Goal: Task Accomplishment & Management: Manage account settings

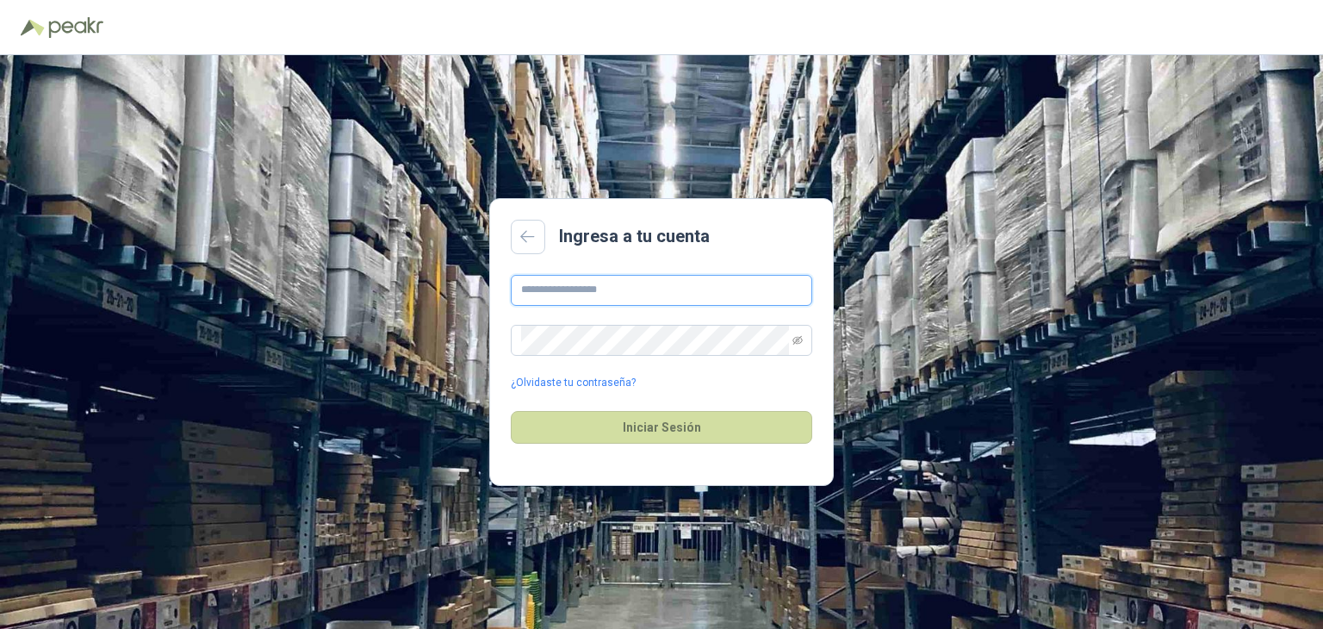
click at [659, 297] on input "text" at bounding box center [661, 290] width 301 height 31
click at [879, 373] on div "Ingresa a tu cuenta ¿Olvidaste tu contraseña? Iniciar Sesión" at bounding box center [661, 342] width 1323 height 574
click at [631, 291] on input "text" at bounding box center [661, 290] width 301 height 31
type input "**********"
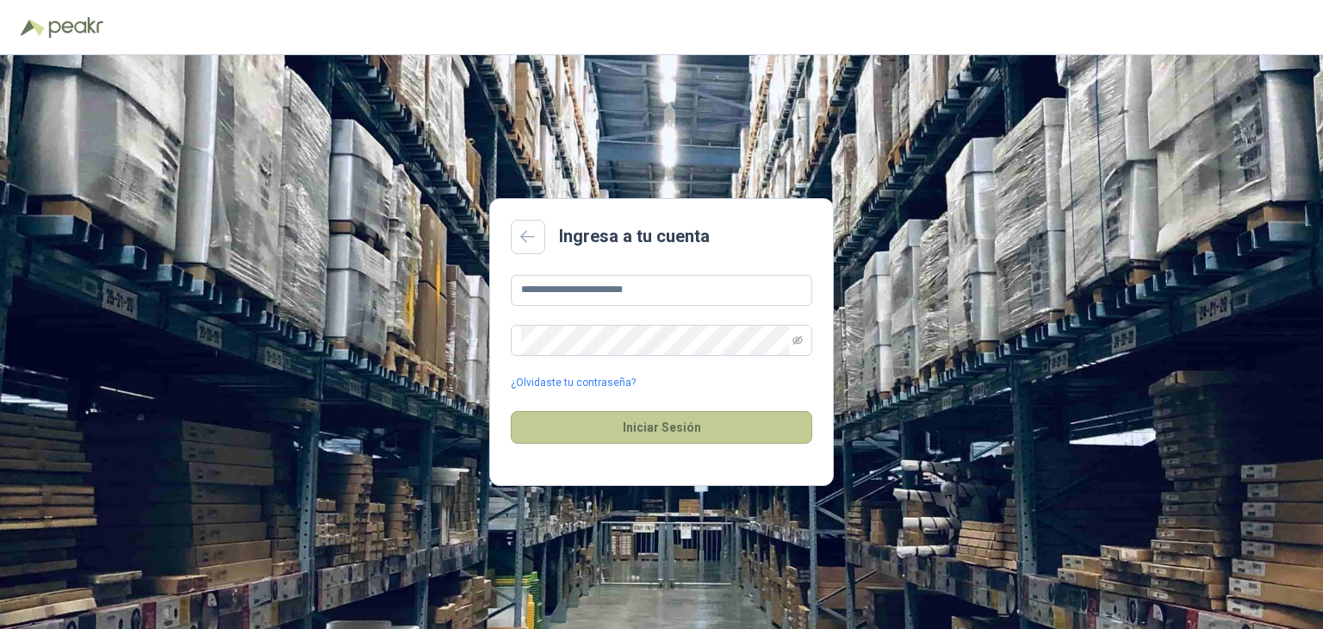
click at [658, 437] on button "Iniciar Sesión" at bounding box center [661, 427] width 301 height 33
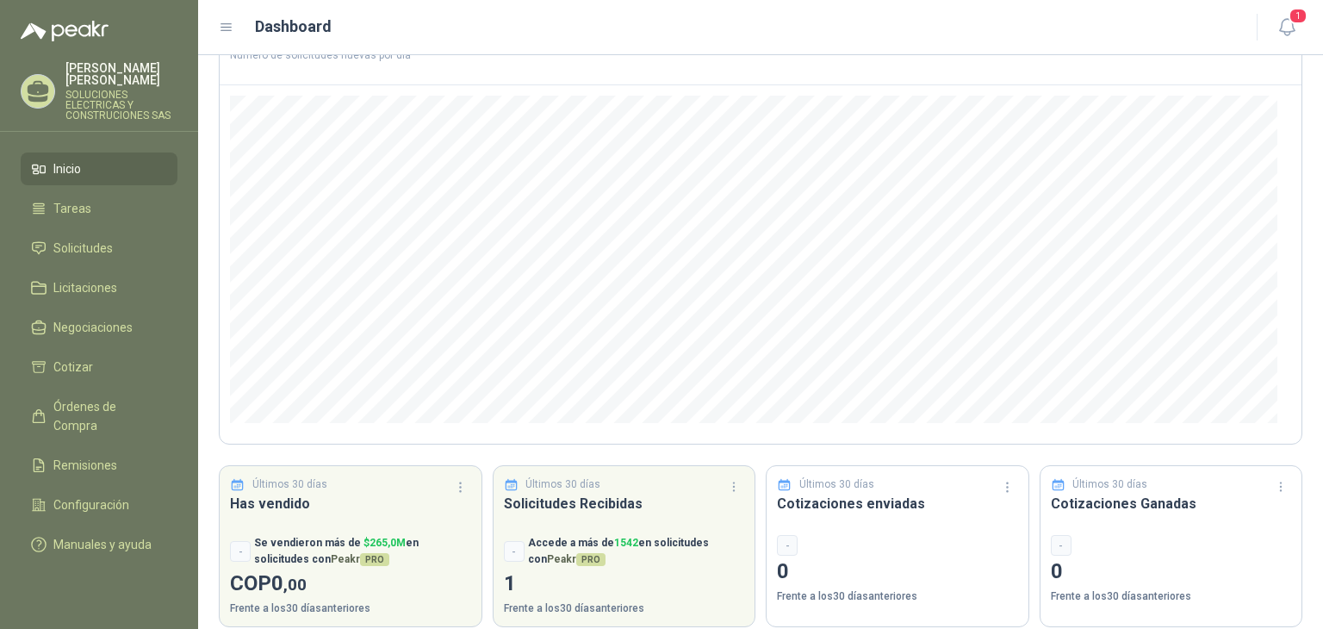
scroll to position [147, 0]
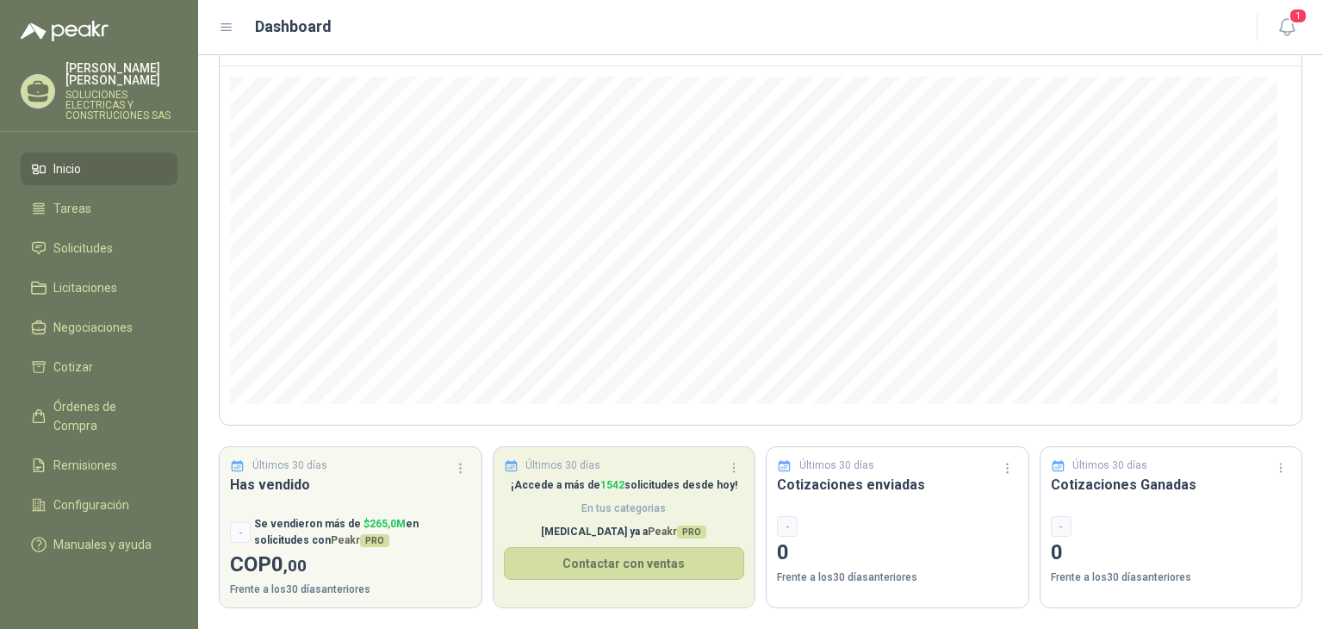
click at [706, 511] on span "En tus categorias" at bounding box center [624, 508] width 241 height 16
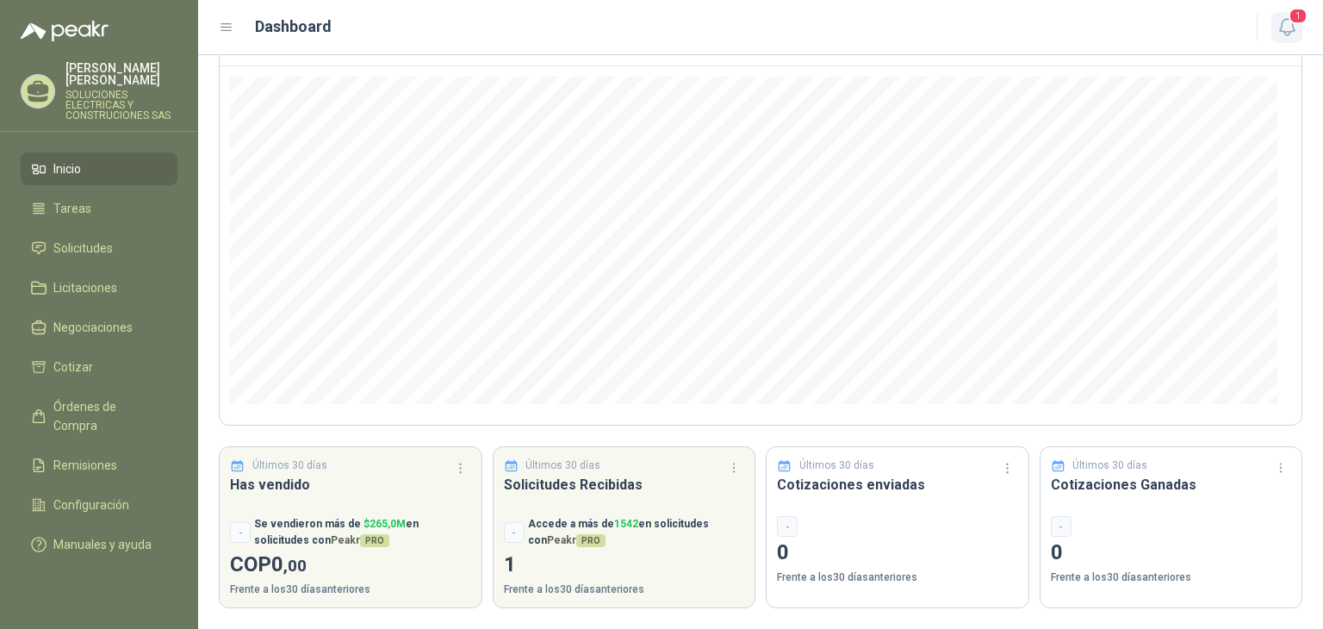
click at [1286, 27] on icon "button" at bounding box center [1287, 27] width 22 height 22
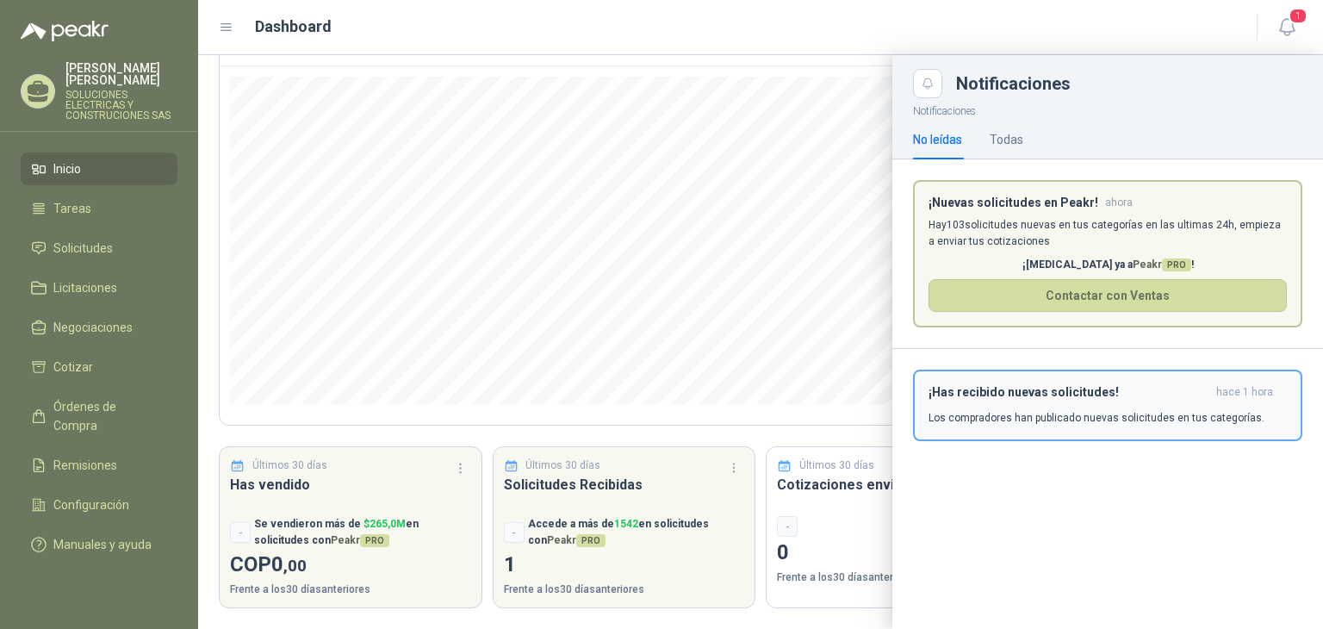
click at [1113, 407] on div "¡Has recibido nuevas solicitudes! hace 1 hora Los compradores han publicado nue…" at bounding box center [1107, 405] width 358 height 40
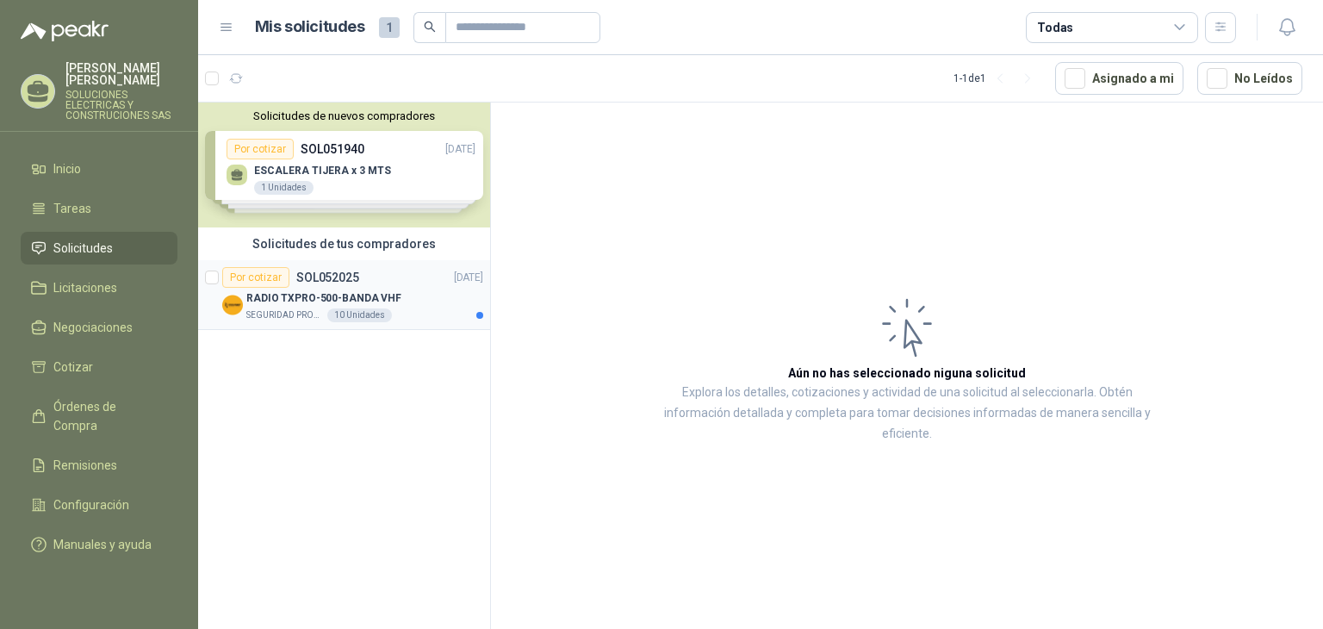
click at [417, 288] on div "RADIO TXPRO-500-BANDA VHF" at bounding box center [364, 298] width 237 height 21
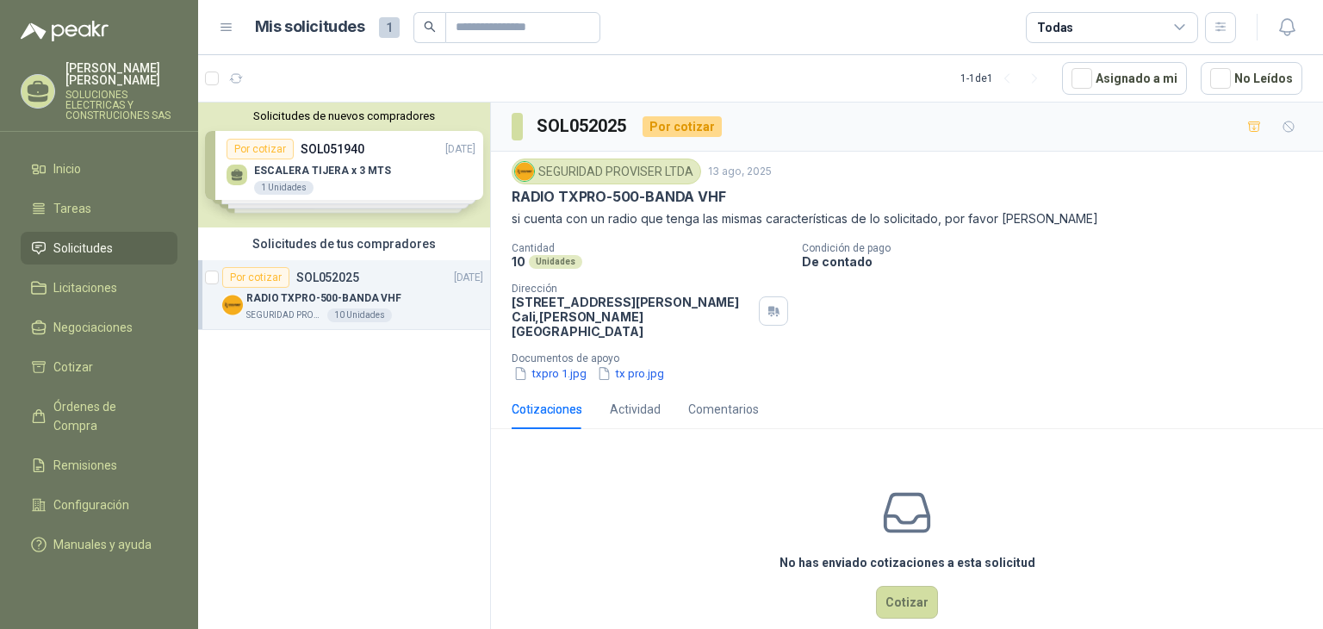
scroll to position [13, 0]
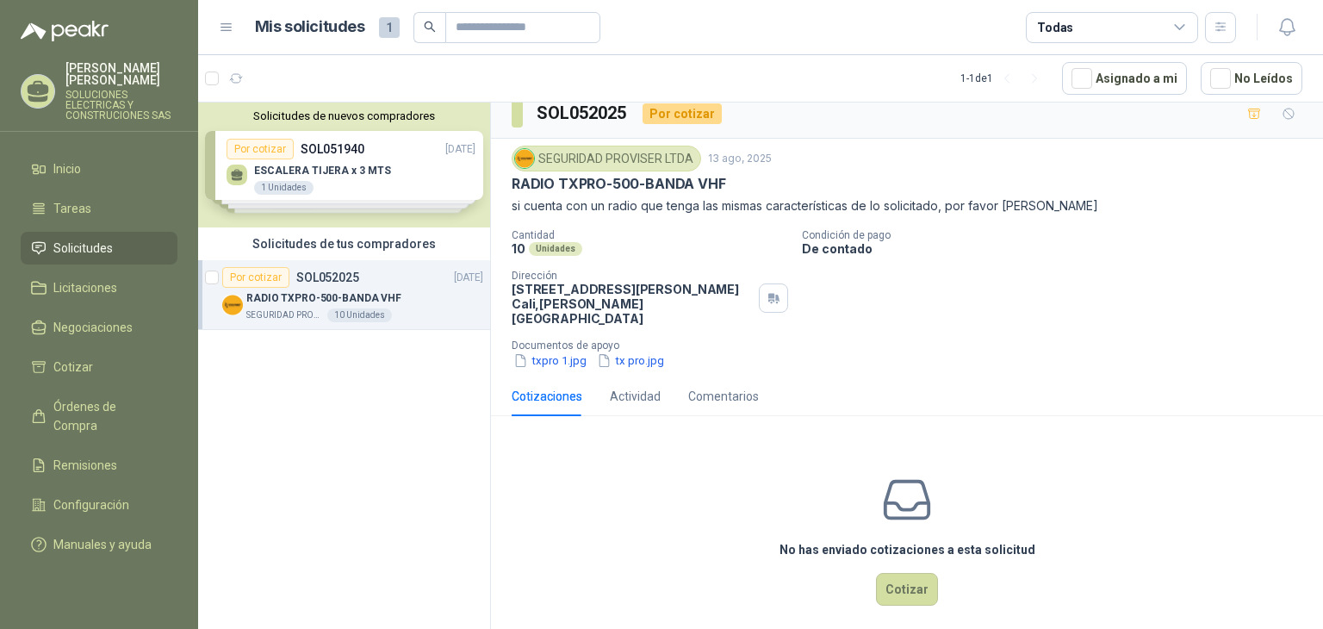
click at [421, 180] on div "Solicitudes de nuevos compradores Por cotizar SOL051940 [DATE] ESCALERA TIJERA …" at bounding box center [344, 164] width 292 height 125
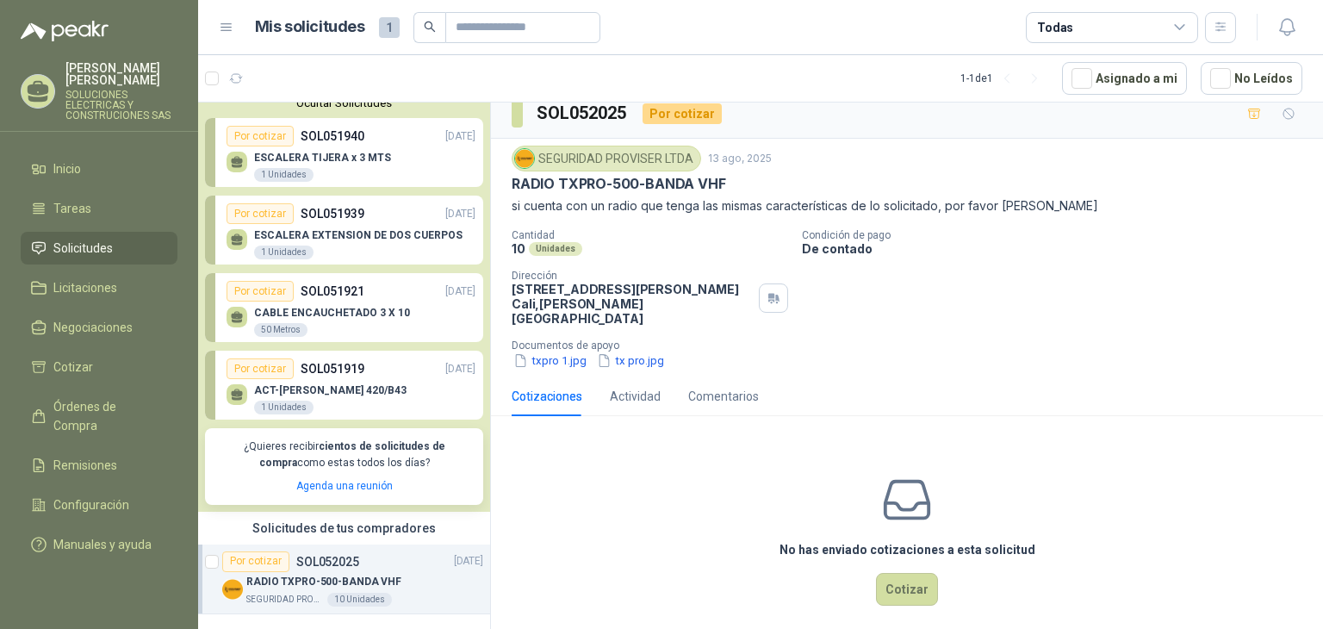
scroll to position [17, 0]
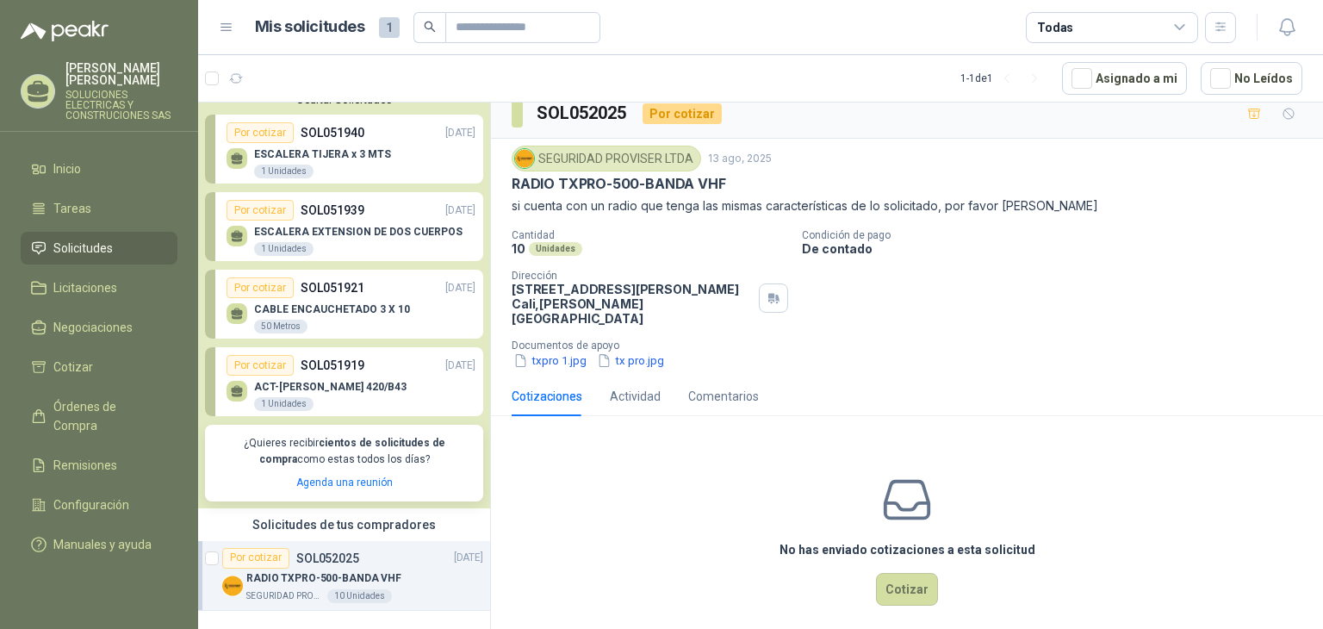
click at [410, 314] on div "CABLE ENCAUCHETADO 3 X 10 50 Metros" at bounding box center [351, 316] width 249 height 36
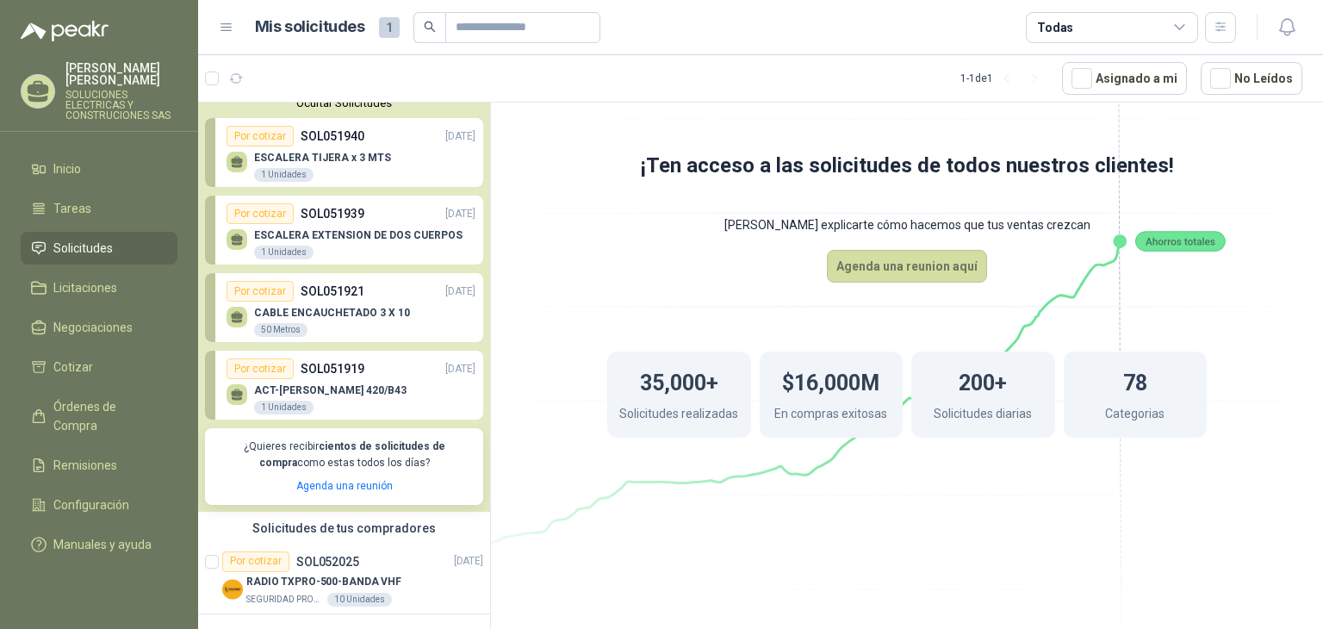
scroll to position [17, 0]
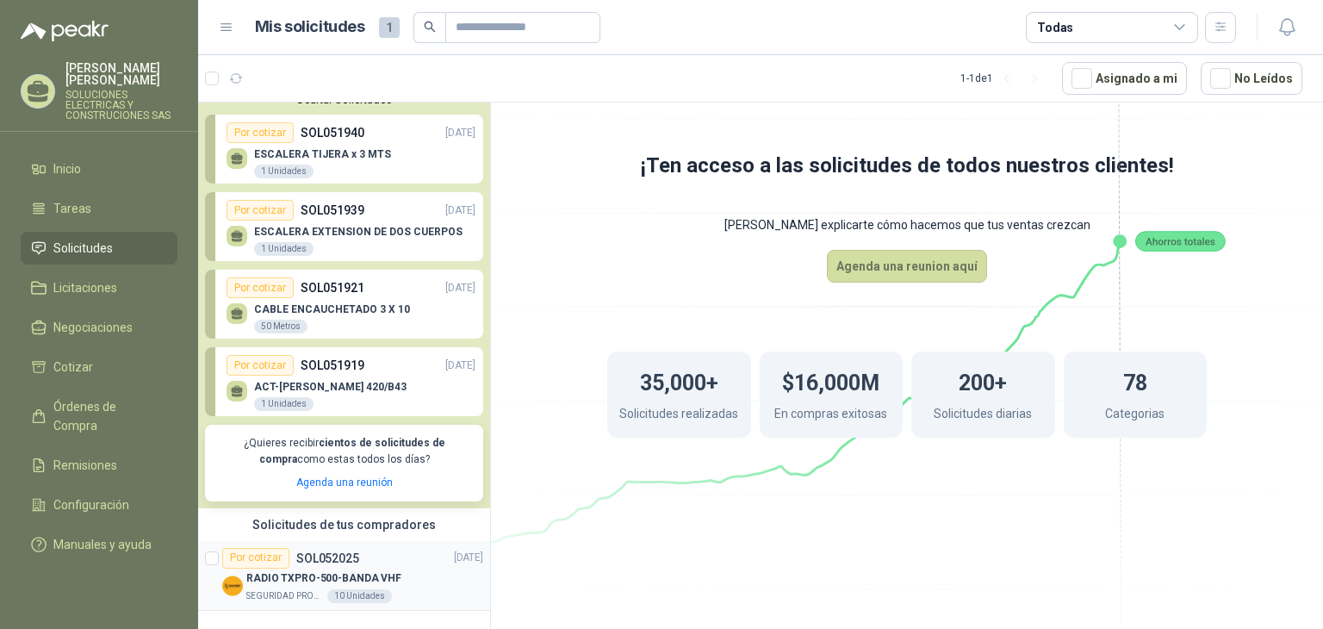
click at [341, 541] on article "Por cotizar SOL052025 [DATE] RADIO TXPRO-500-BANDA VHF SEGURIDAD PROVISER LTDA …" at bounding box center [344, 576] width 292 height 70
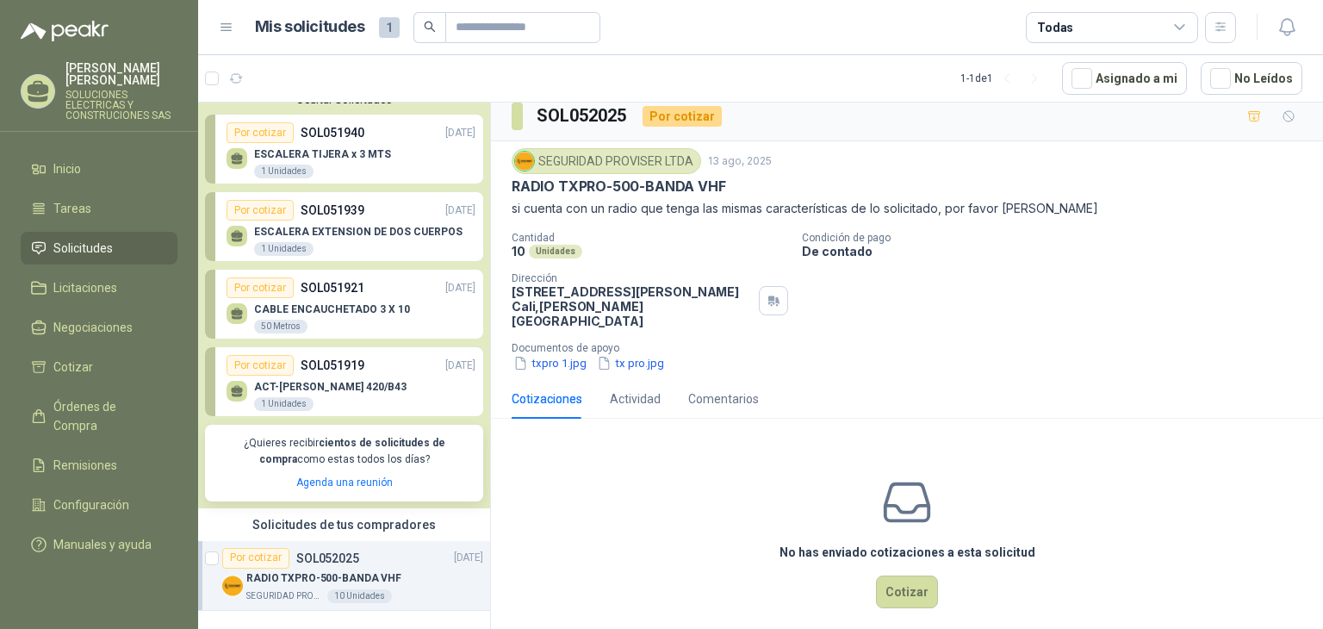
scroll to position [13, 0]
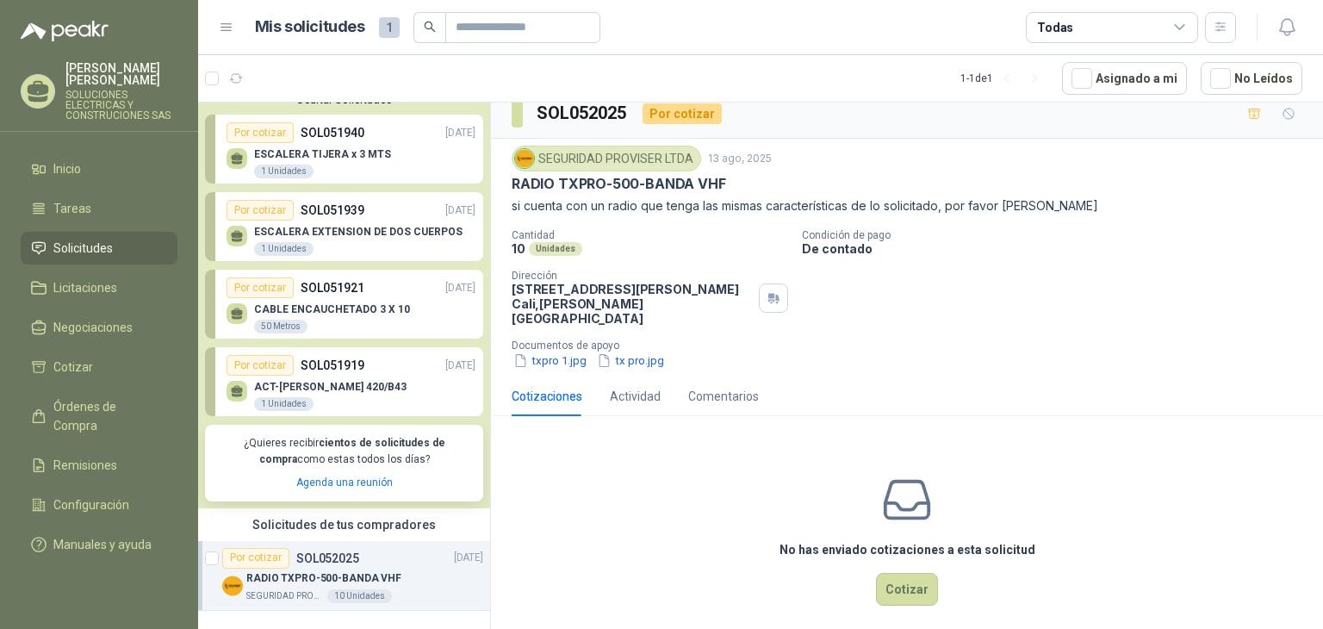
click at [376, 316] on div "CABLE ENCAUCHETADO 3 X 10 50 Metros" at bounding box center [332, 318] width 156 height 31
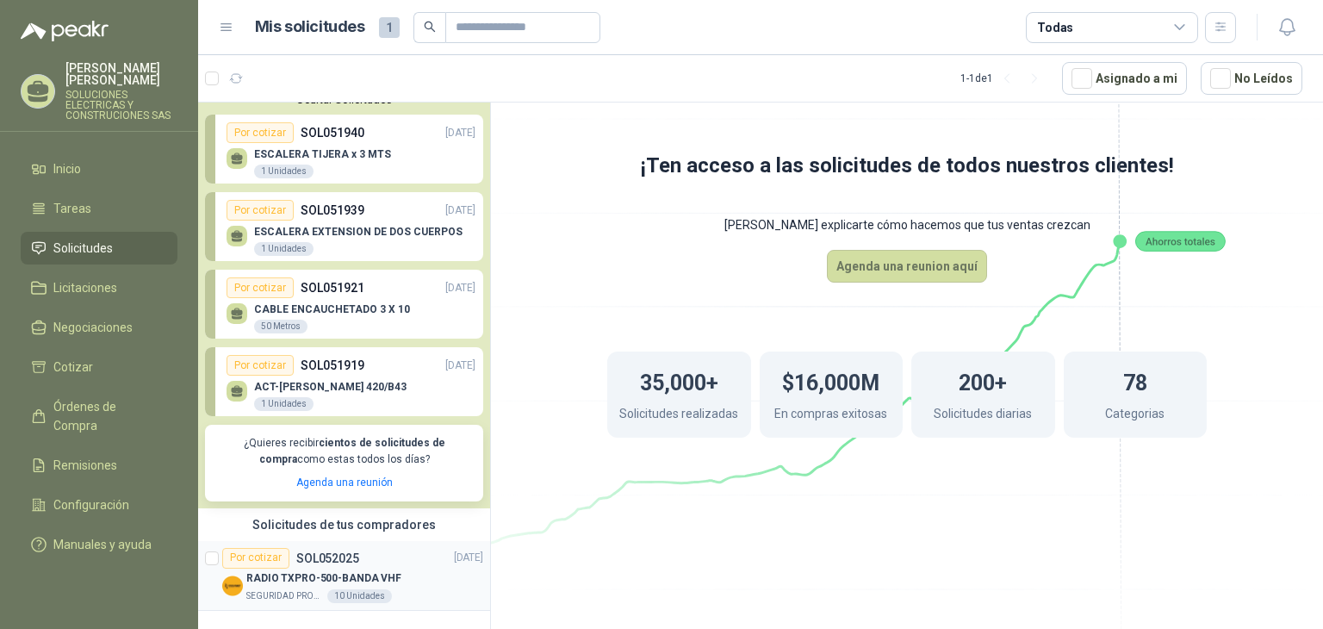
click at [413, 582] on div "RADIO TXPRO-500-BANDA VHF" at bounding box center [364, 578] width 237 height 21
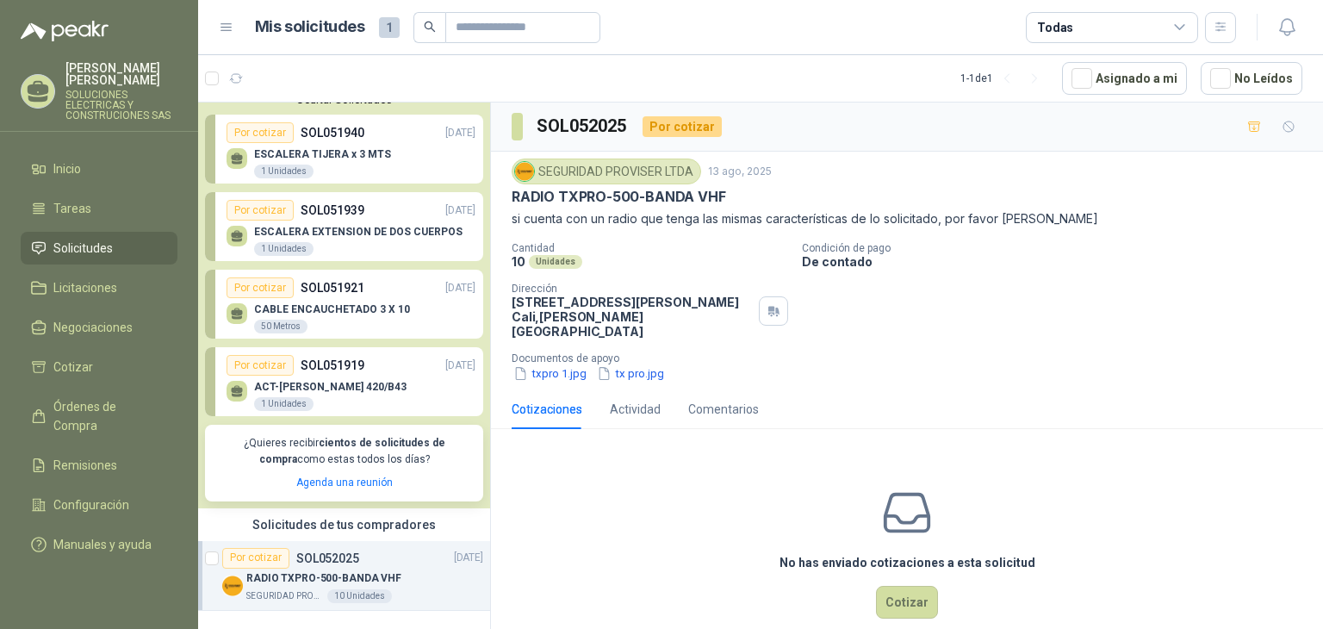
click at [400, 405] on div "ACT-[PERSON_NAME] 420/B43 1 Unidades" at bounding box center [330, 396] width 152 height 31
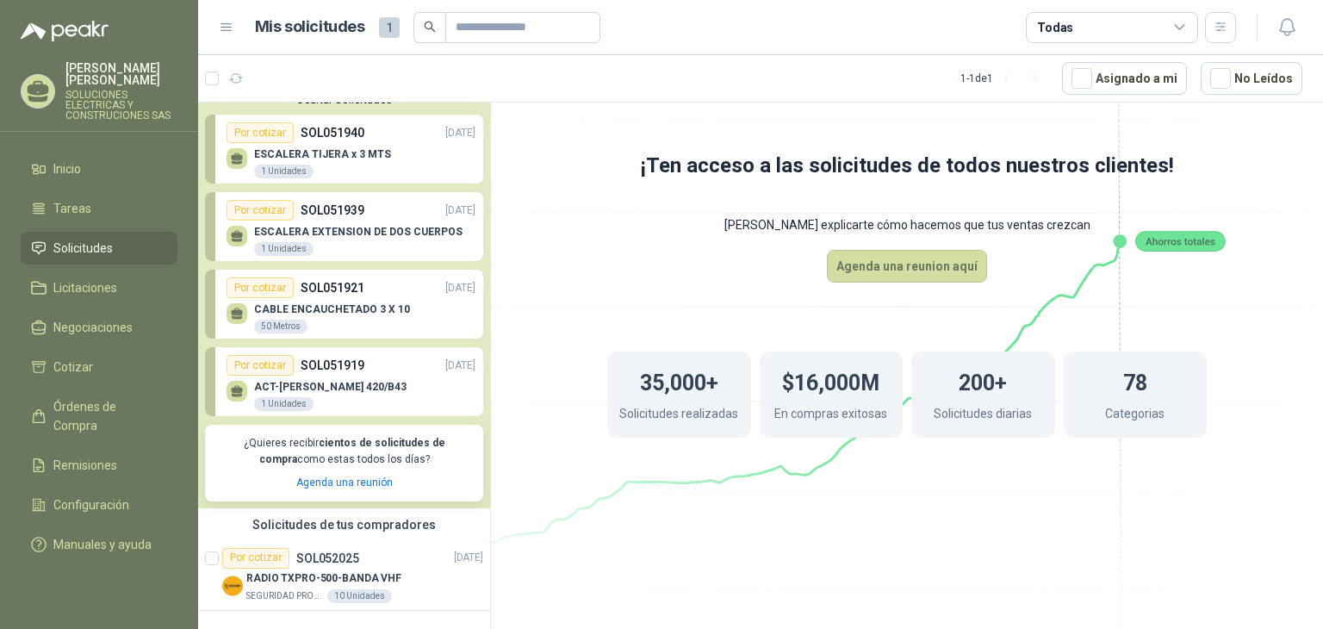
click at [412, 304] on div "CABLE ENCAUCHETADO 3 X 10 50 Metros" at bounding box center [351, 316] width 249 height 36
click at [403, 323] on div "CABLE ENCAUCHETADO 3 X 10 50 Metros" at bounding box center [351, 316] width 249 height 36
click at [369, 239] on div "ESCALERA EXTENSION DE DOS CUERPOS 1 Unidades" at bounding box center [358, 241] width 208 height 31
click at [420, 307] on div "CABLE ENCAUCHETADO 3 X 10 50 Metros" at bounding box center [351, 316] width 249 height 36
click at [234, 317] on icon at bounding box center [237, 316] width 10 height 3
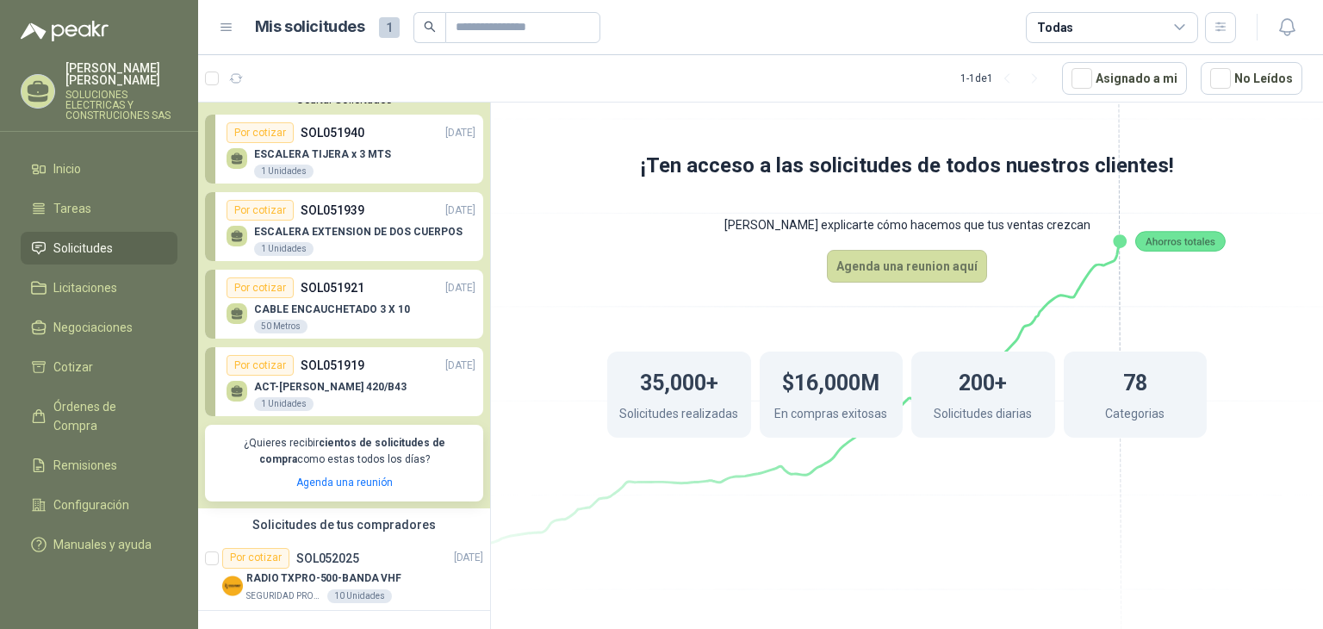
click at [322, 326] on div "CABLE ENCAUCHETADO 3 X 10 50 Metros" at bounding box center [332, 318] width 156 height 31
click at [375, 170] on div "ESCALERA TIJERA x 3 MTS 1 Unidades" at bounding box center [322, 163] width 137 height 31
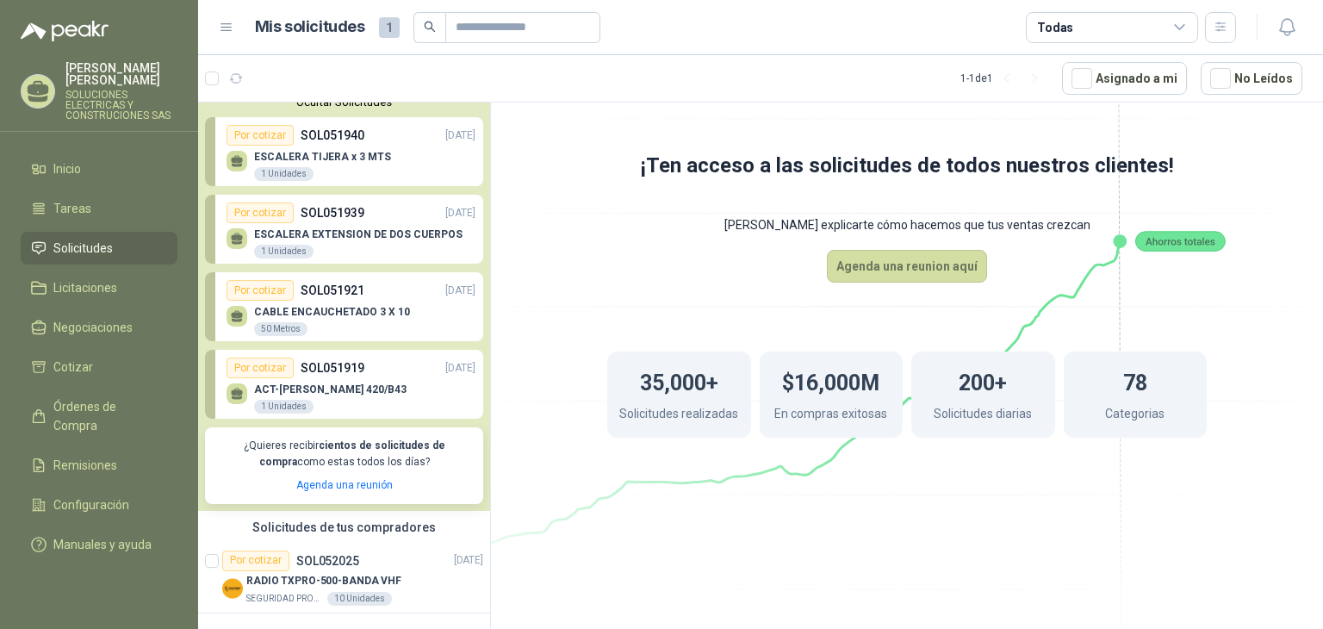
scroll to position [17, 0]
